Goal: Task Accomplishment & Management: Manage account settings

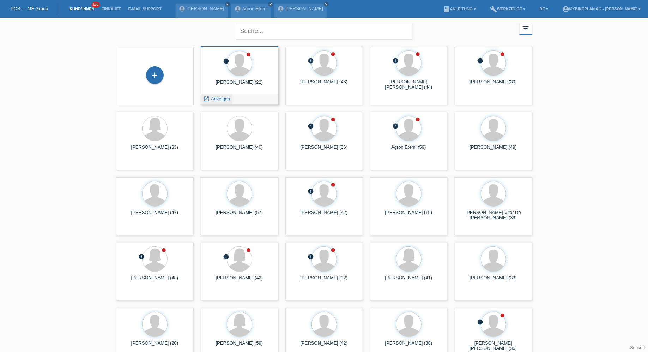
click at [218, 100] on span "Anzeigen" at bounding box center [220, 98] width 19 height 5
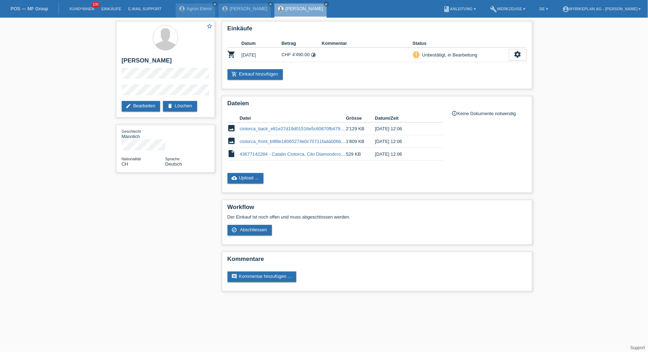
click at [75, 6] on li "Kund*innen 100" at bounding box center [82, 9] width 32 height 18
click at [76, 8] on link "Kund*innen" at bounding box center [82, 9] width 32 height 4
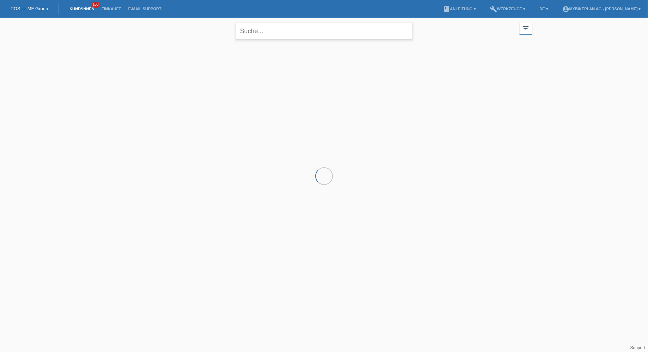
click at [254, 34] on input "text" at bounding box center [324, 31] width 176 height 17
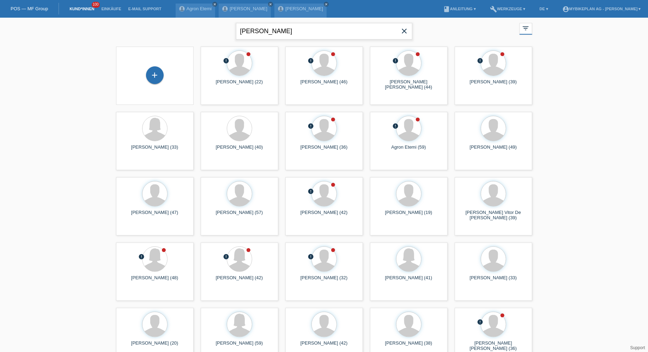
type input "MOHR"
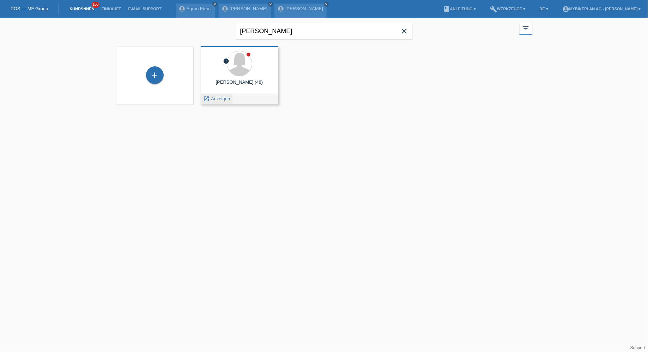
click at [221, 101] on span "Anzeigen" at bounding box center [220, 98] width 19 height 5
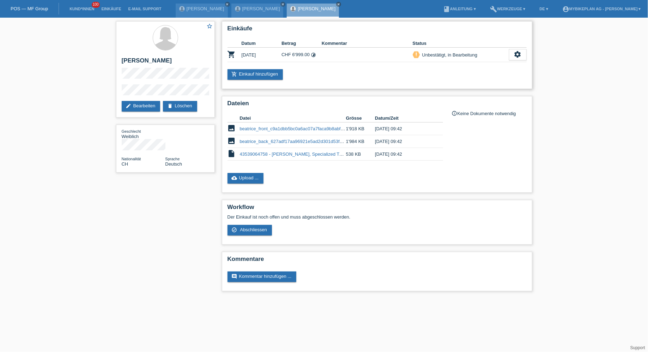
click at [252, 80] on div "Einkäufe Datum Betrag Kommentar Status shopping_cart [DATE] CHF 6'999.00 timela…" at bounding box center [377, 55] width 310 height 68
click at [253, 77] on link "add_shopping_cart Einkauf hinzufügen" at bounding box center [256, 74] width 56 height 11
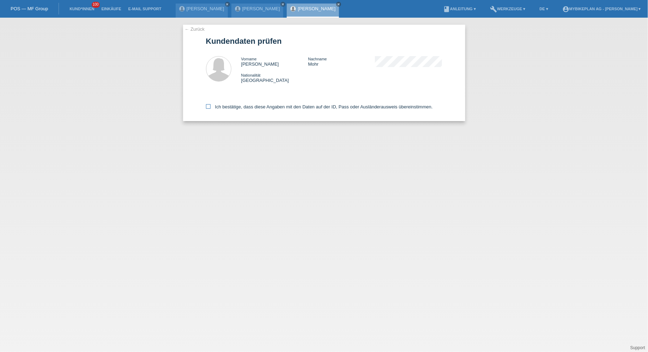
click at [243, 108] on label "Ich bestätige, dass diese Angaben mit den Daten auf der ID, Pass oder Ausländer…" at bounding box center [319, 106] width 227 height 5
click at [211, 108] on input "Ich bestätige, dass diese Angaben mit den Daten auf der ID, Pass oder Ausländer…" at bounding box center [208, 106] width 5 height 5
checkbox input "true"
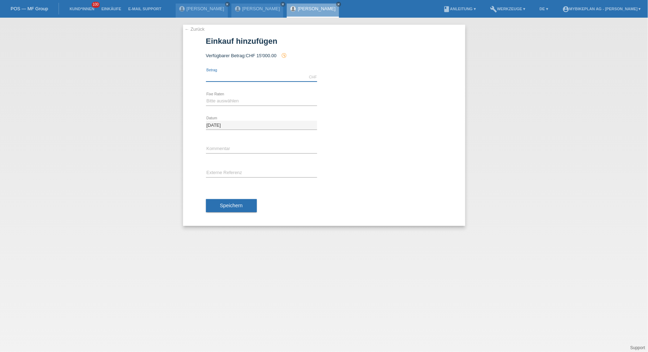
click at [232, 76] on input "text" at bounding box center [261, 77] width 111 height 9
type input "6853.20"
click at [250, 95] on div "Bitte auswählen 6 Raten 12 Raten 18 Raten 24 Raten 36 Raten 48 Raten error Fixe…" at bounding box center [261, 101] width 111 height 24
click at [248, 97] on select "Bitte auswählen 6 Raten 12 Raten 18 Raten 24 Raten 36 Raten 48 Raten" at bounding box center [261, 101] width 111 height 8
select select "488"
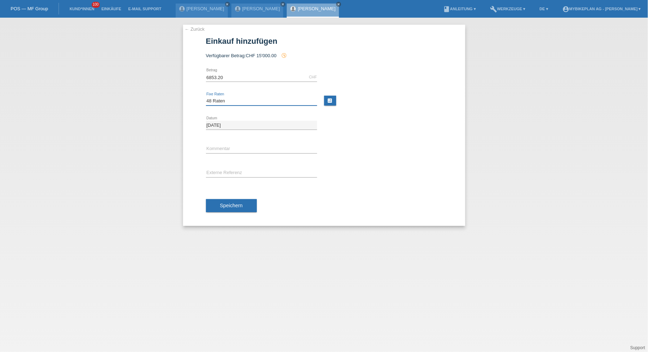
click at [206, 97] on select "Bitte auswählen 6 Raten 12 Raten 18 Raten 24 Raten 36 Raten 48 Raten" at bounding box center [261, 101] width 111 height 8
click at [252, 172] on input "text" at bounding box center [261, 173] width 111 height 9
paste input "43539064758"
type input "43539064758"
click at [225, 201] on button "Speichern" at bounding box center [231, 205] width 51 height 13
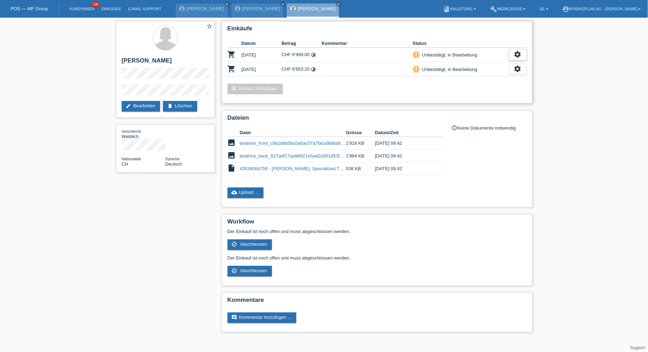
click at [516, 54] on icon "settings" at bounding box center [518, 54] width 8 height 8
click at [473, 98] on span "Kundin ist vom Kauf zurückgetreten..." at bounding box center [497, 97] width 102 height 8
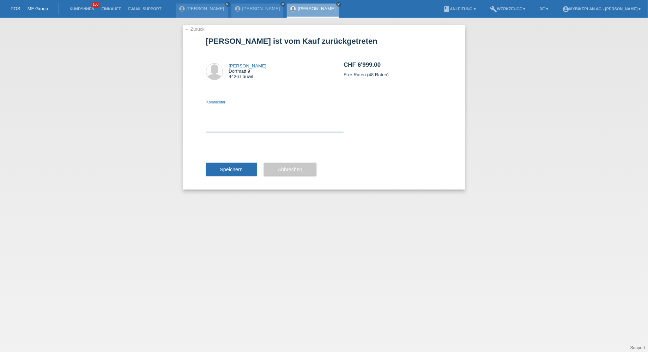
click at [290, 116] on textarea at bounding box center [275, 118] width 138 height 27
type textarea "discount missing"
click at [244, 165] on button "Speichern" at bounding box center [231, 169] width 51 height 13
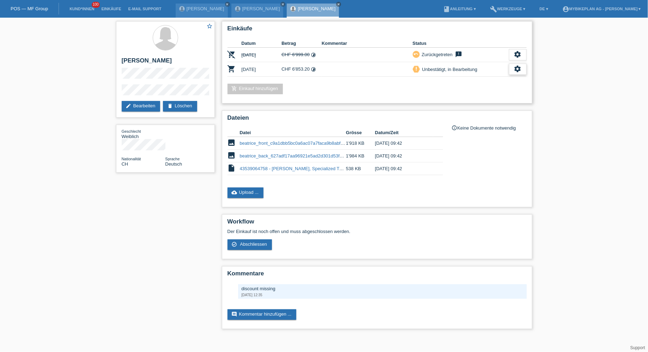
click at [513, 73] on div "settings" at bounding box center [518, 68] width 18 height 11
click at [498, 81] on div "fullscreen Anzeigen" at bounding box center [493, 80] width 114 height 11
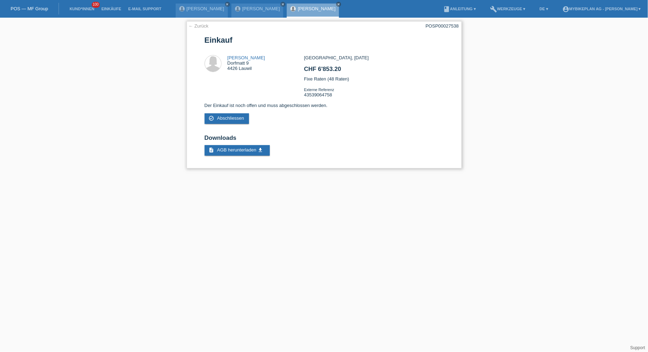
click at [436, 26] on div "POSP00027538" at bounding box center [442, 25] width 33 height 5
copy div "POSP00027538"
